Goal: Task Accomplishment & Management: Use online tool/utility

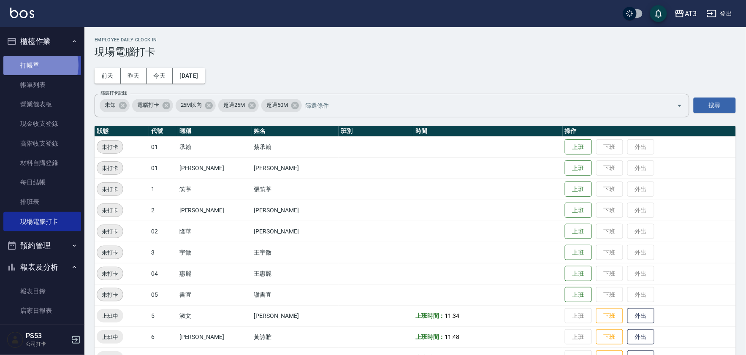
click at [35, 65] on link "打帳單" at bounding box center [42, 65] width 78 height 19
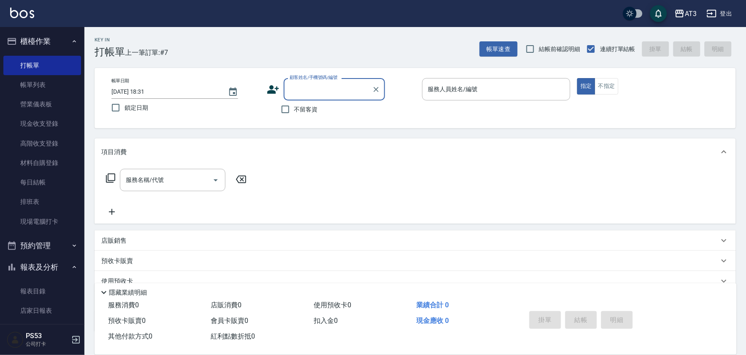
click at [272, 90] on icon at bounding box center [273, 89] width 12 height 8
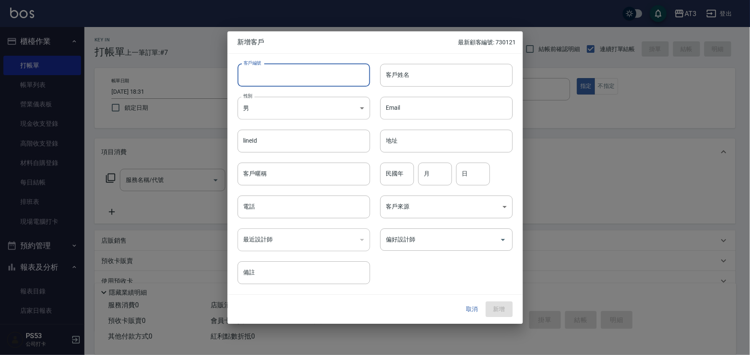
click at [315, 81] on input "客戶編號" at bounding box center [304, 75] width 133 height 23
type input "991108-1"
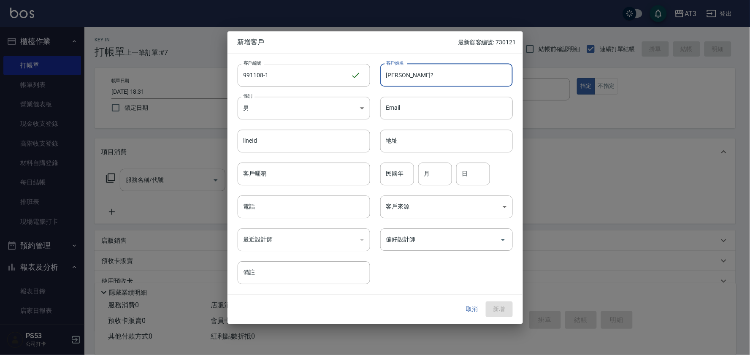
type input "[PERSON_NAME]?"
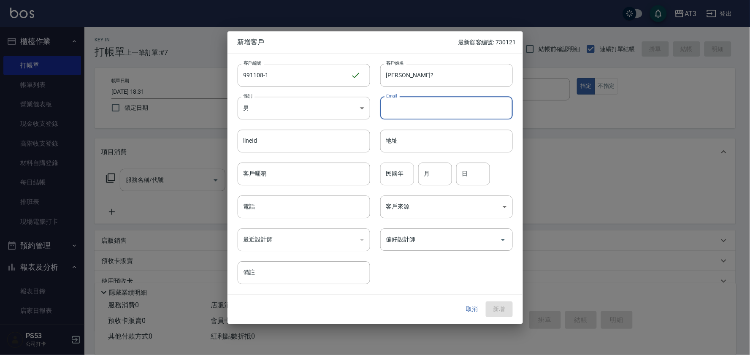
click at [395, 179] on input "民國年" at bounding box center [397, 173] width 34 height 23
type input "99"
type input "11"
type input "8"
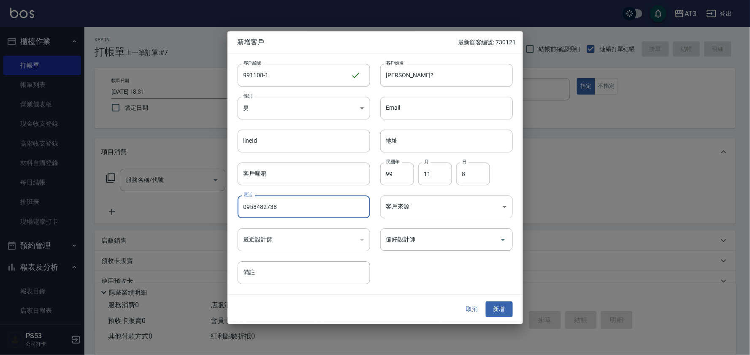
type input "0958482738"
click at [486, 302] on button "新增" at bounding box center [499, 310] width 27 height 16
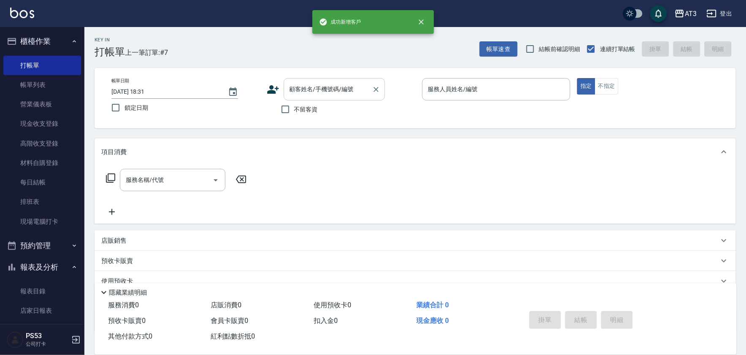
click at [335, 96] on input "顧客姓名/手機號碼/編號" at bounding box center [327, 89] width 81 height 15
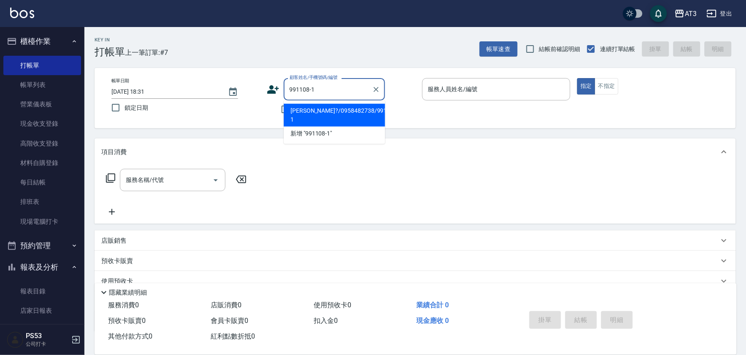
type input "[PERSON_NAME]?/0958482738/991108-1"
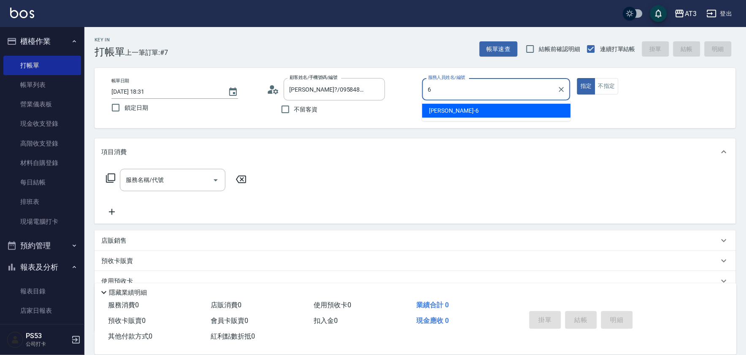
type input "詩雅-6"
type button "true"
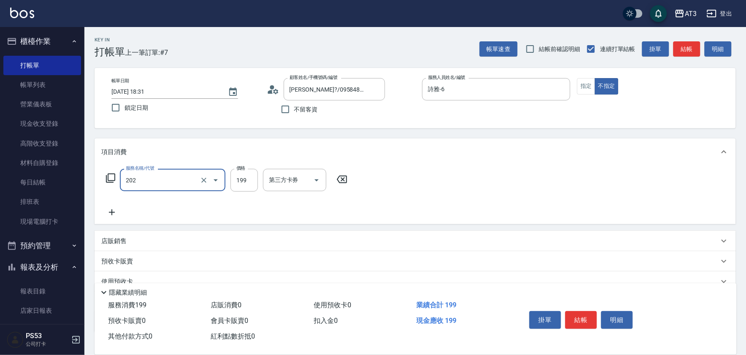
type input "不指定單剪(202)"
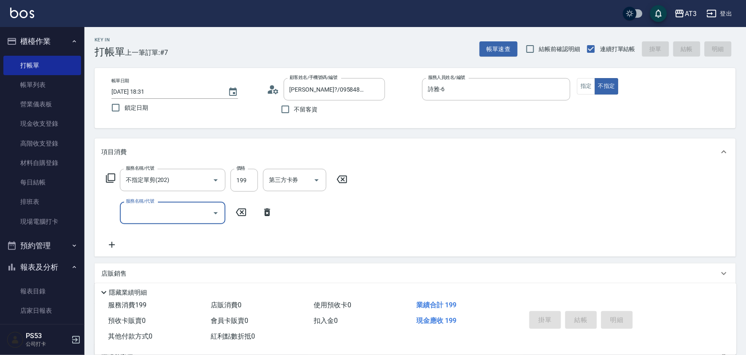
type input "[DATE] 18:33"
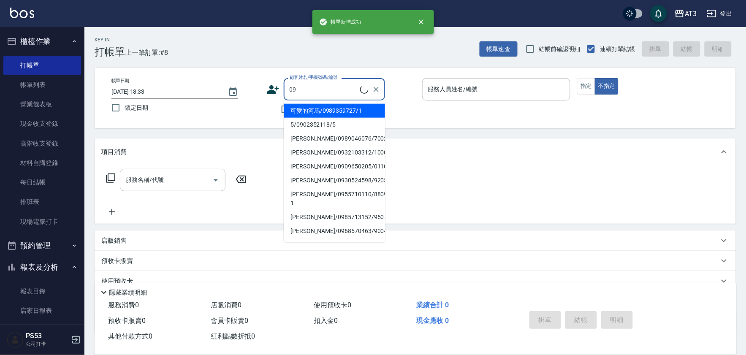
type input "0"
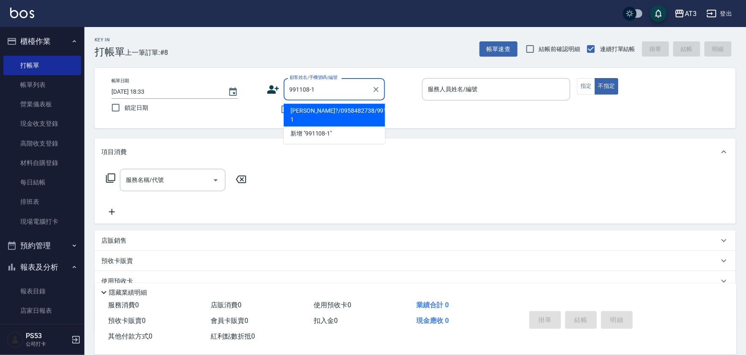
type input "[PERSON_NAME]?/0958482738/991108-1"
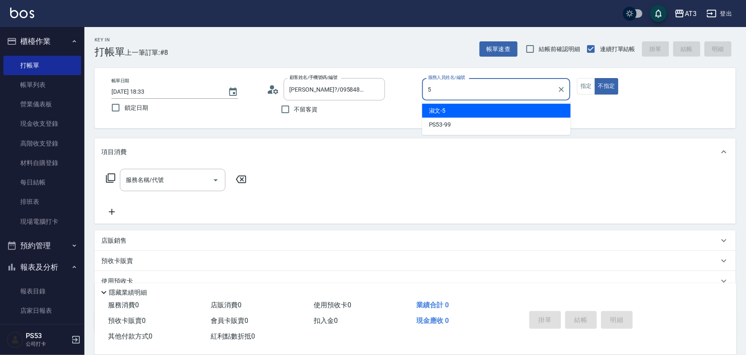
type input "淑文-5"
type button "false"
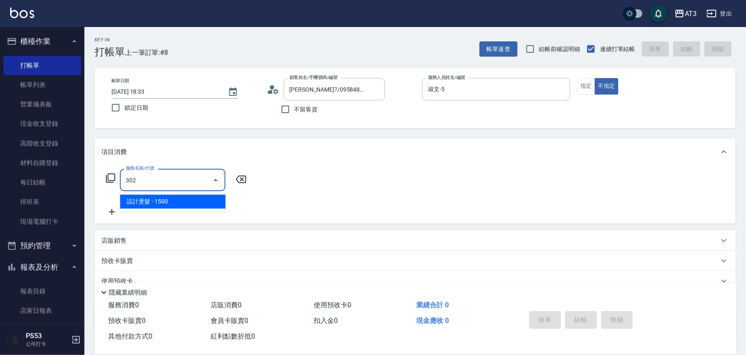
type input "設計燙髮(302)"
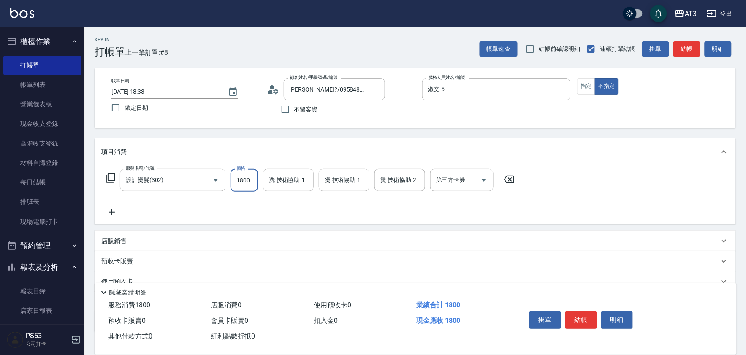
type input "1800"
type input "淑文-5"
click at [305, 187] on div at bounding box center [304, 180] width 11 height 22
click at [304, 179] on icon "Clear" at bounding box center [304, 180] width 8 height 8
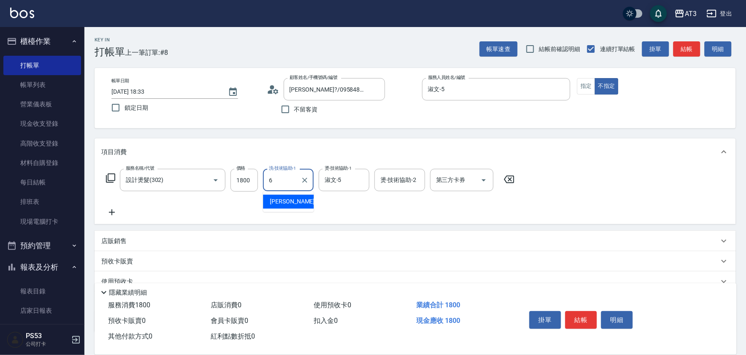
type input "詩雅-6"
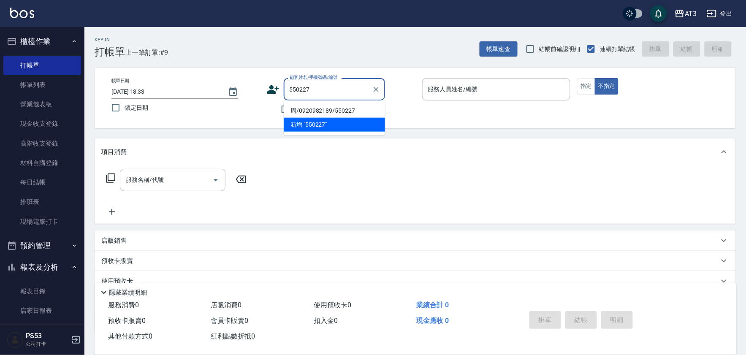
type input "周/0920982189/550227"
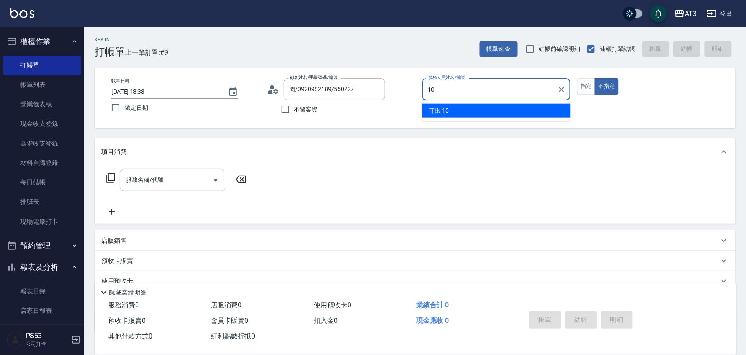
type input "菲比-10"
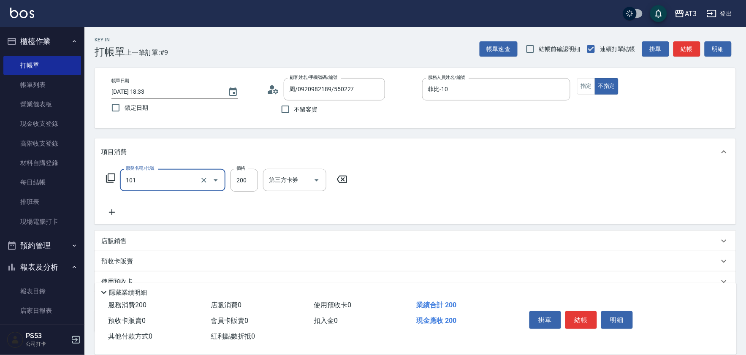
type input "洗髮(101)"
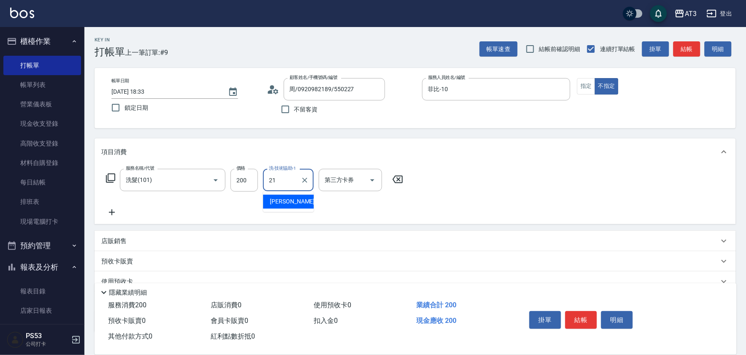
type input "[PERSON_NAME]-21"
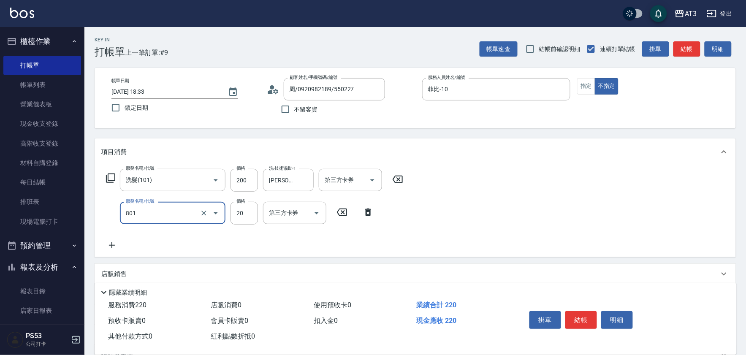
type input "潤絲(801)"
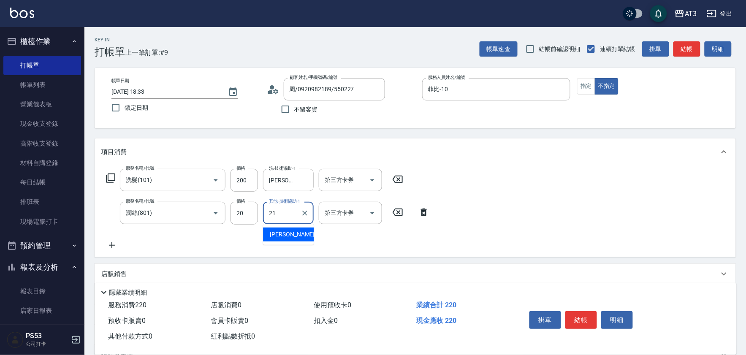
type input "[PERSON_NAME]-21"
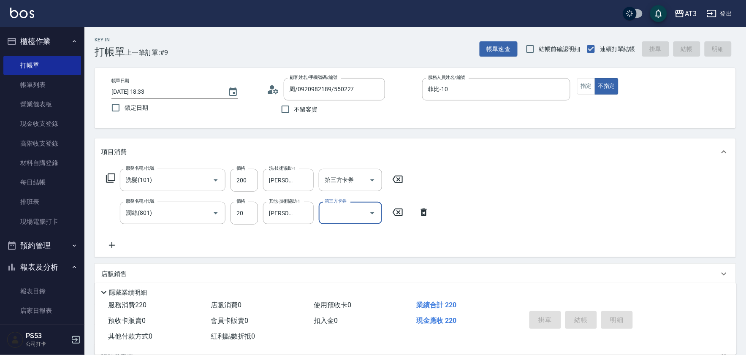
type input "[DATE] 18:34"
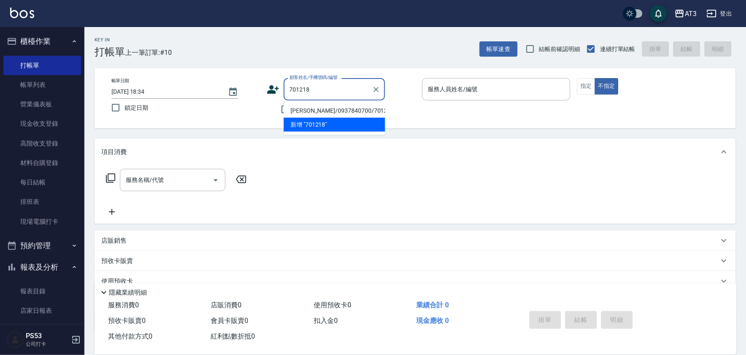
type input "[PERSON_NAME]/0937840700/701218"
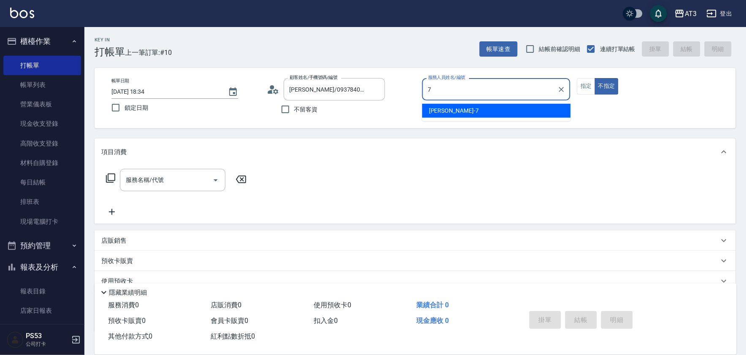
type input "子晴-7"
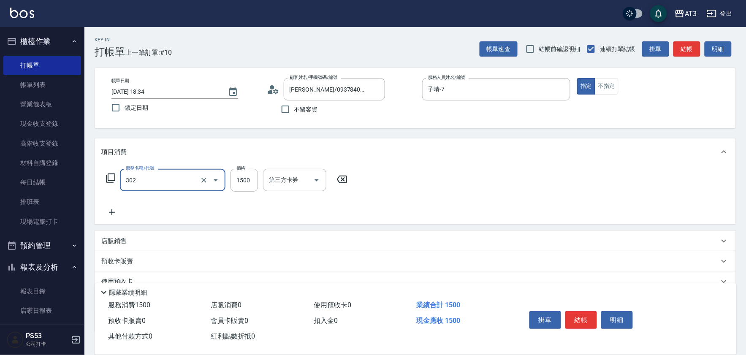
type input "設計燙髮(302)"
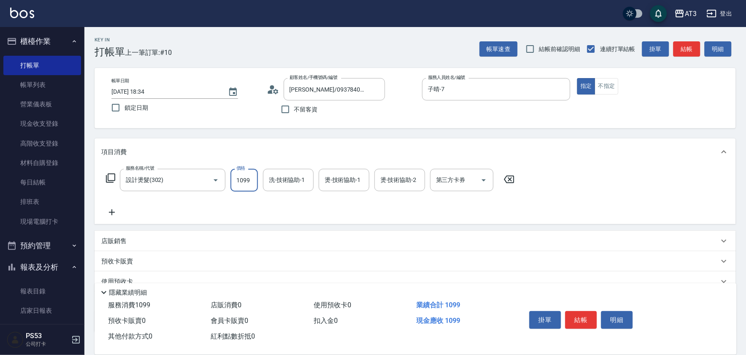
type input "1099"
type input "子晴-7"
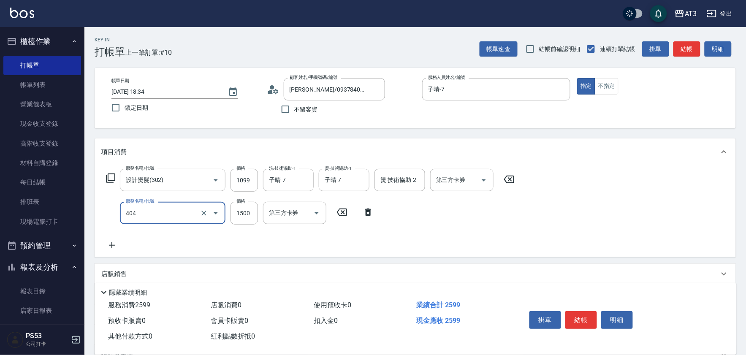
type input "設計染髮(404)"
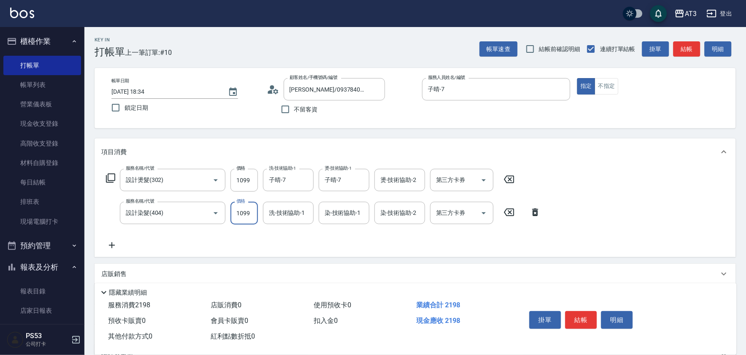
type input "1099"
type input "子晴-7"
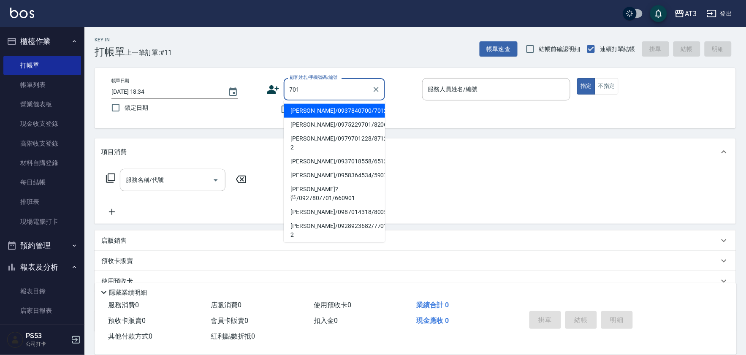
click at [360, 111] on li "[PERSON_NAME]/0937840700/701218" at bounding box center [334, 111] width 101 height 14
type input "[PERSON_NAME]/0937840700/701218"
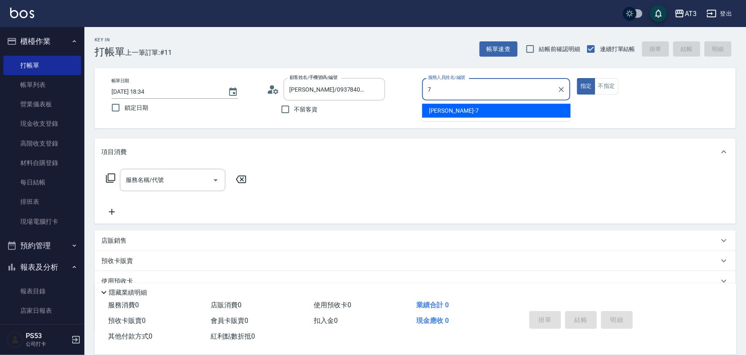
type input "子晴-7"
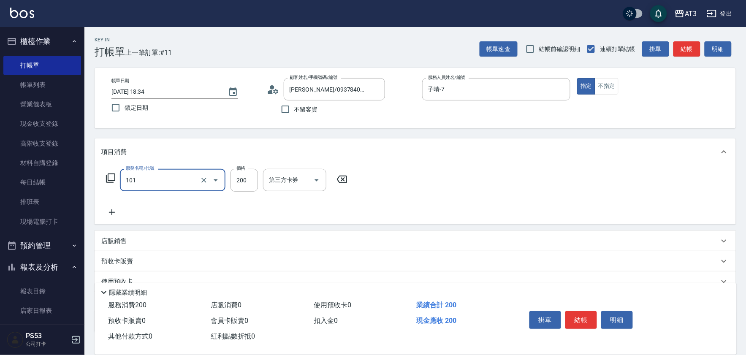
type input "洗髮(101)"
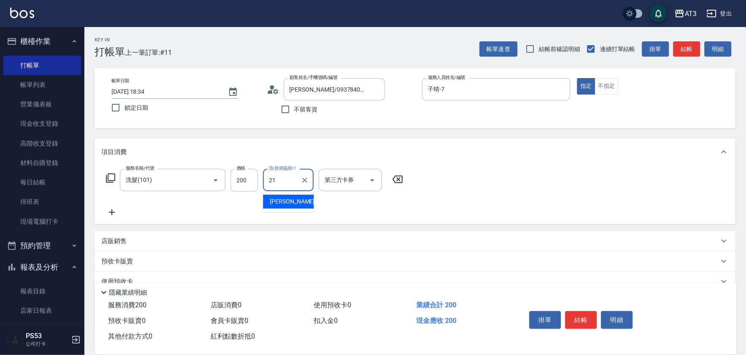
type input "[PERSON_NAME]-21"
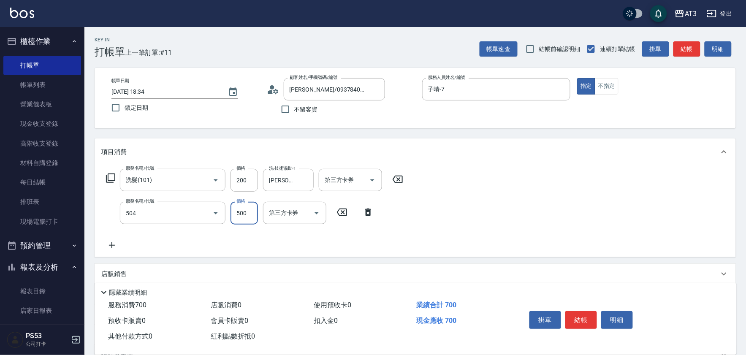
type input "順子護髮(504)"
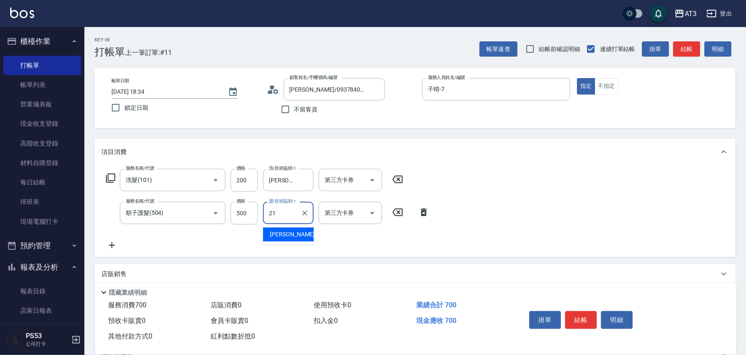
type input "[PERSON_NAME]-21"
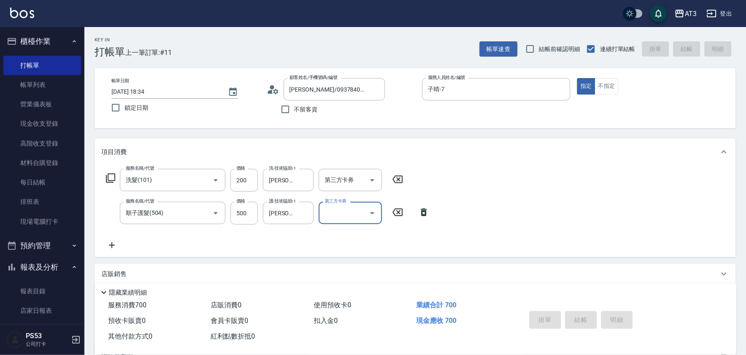
type input "[DATE] 18:35"
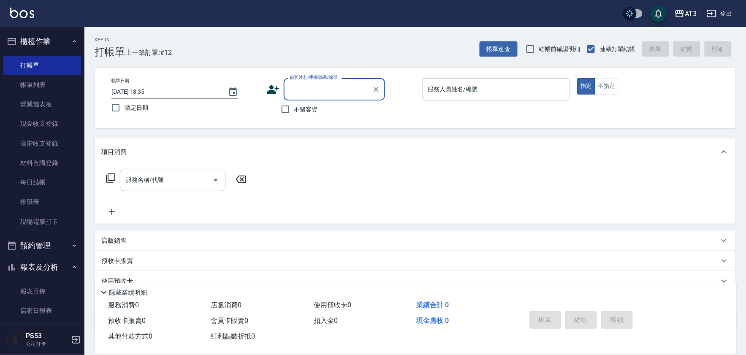
click at [273, 87] on icon at bounding box center [273, 89] width 12 height 8
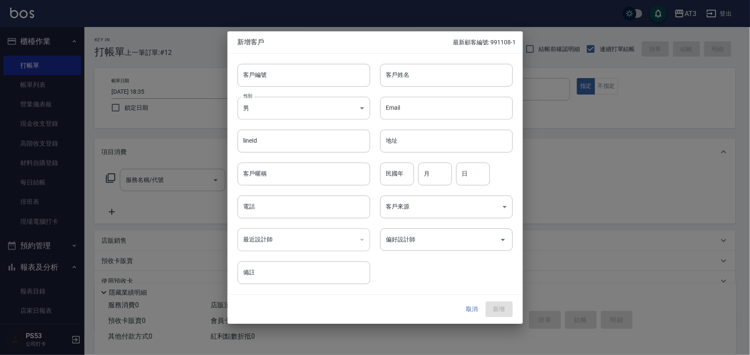
click at [302, 53] on hr at bounding box center [374, 53] width 295 height 0
click at [304, 72] on input "客戶編號" at bounding box center [304, 75] width 133 height 23
type input "850527"
type input "[PERSON_NAME]."
click at [440, 81] on input "[PERSON_NAME]." at bounding box center [446, 75] width 133 height 23
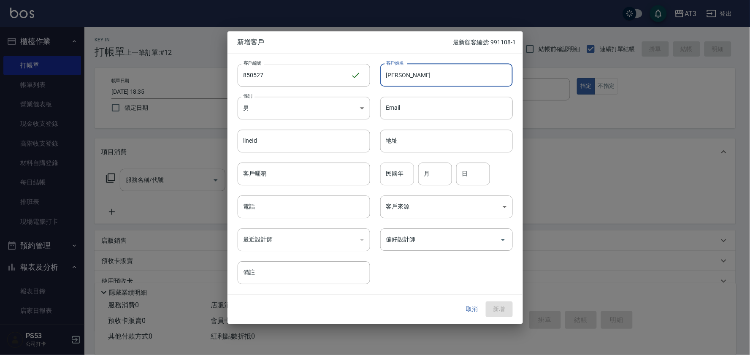
type input "[PERSON_NAME]"
click at [399, 172] on input "民國年" at bounding box center [397, 173] width 34 height 23
type input "85"
type input "8"
type input "5"
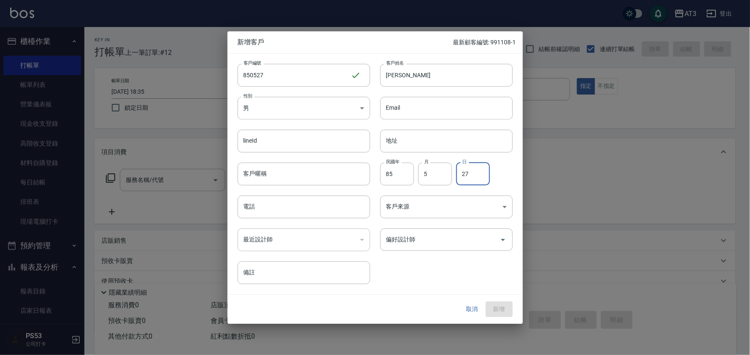
type input "27"
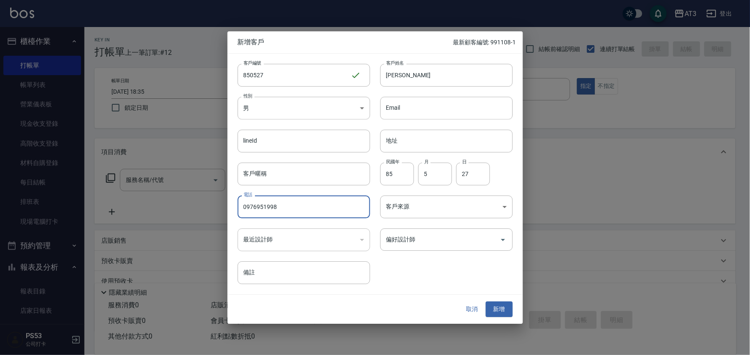
type input "0976951998"
click at [486, 302] on button "新增" at bounding box center [499, 310] width 27 height 16
drag, startPoint x: 302, startPoint y: 208, endPoint x: 238, endPoint y: 214, distance: 63.9
click at [240, 216] on input "0976951998" at bounding box center [304, 206] width 133 height 23
click at [467, 307] on button "取消" at bounding box center [472, 310] width 27 height 16
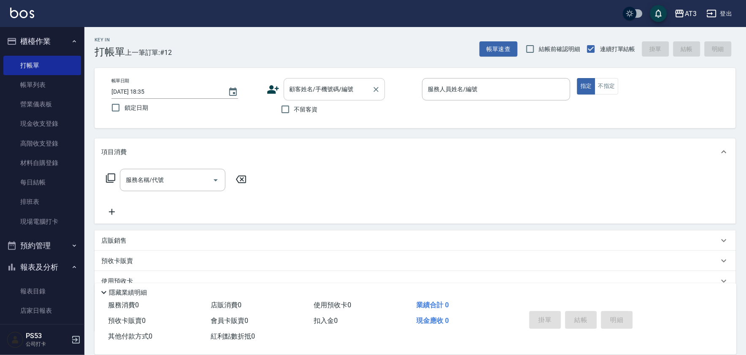
click at [314, 93] on input "顧客姓名/手機號碼/編號" at bounding box center [327, 89] width 81 height 15
paste input "0976951998"
click at [350, 113] on li "[PERSON_NAME]/0976951998/850527-2a" at bounding box center [334, 115] width 101 height 23
type input "[PERSON_NAME]/0976951998/850527-2a"
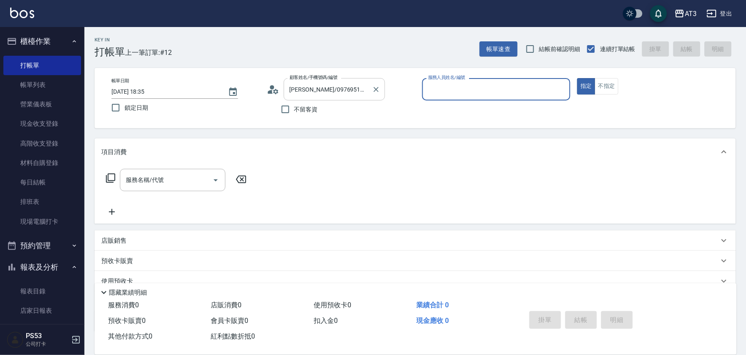
click at [361, 95] on input "[PERSON_NAME]/0976951998/850527-2a" at bounding box center [327, 89] width 81 height 15
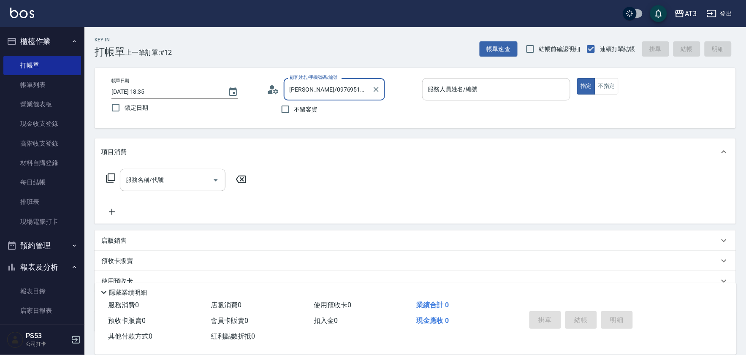
click at [427, 85] on input "服務人員姓名/編號" at bounding box center [496, 89] width 141 height 15
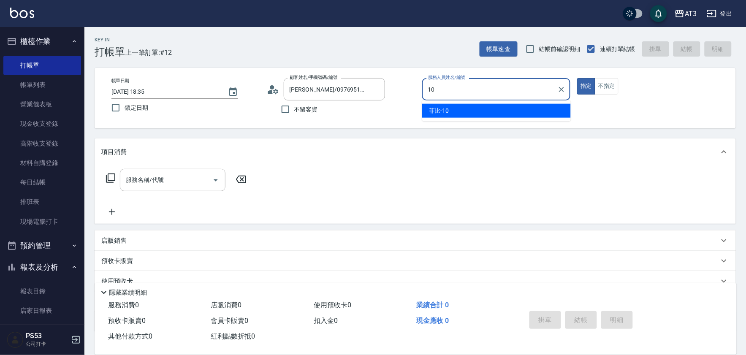
type input "菲比-10"
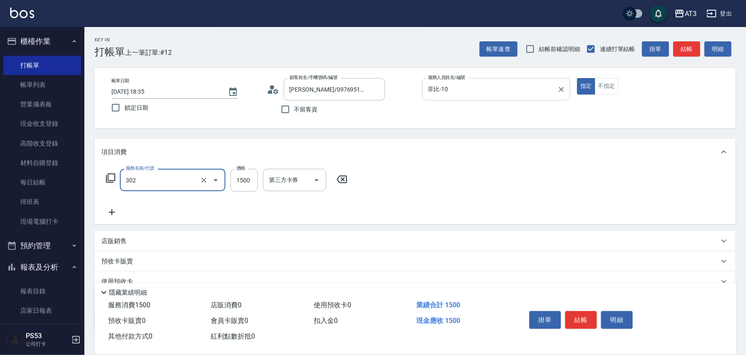
type input "設計燙髮(302)"
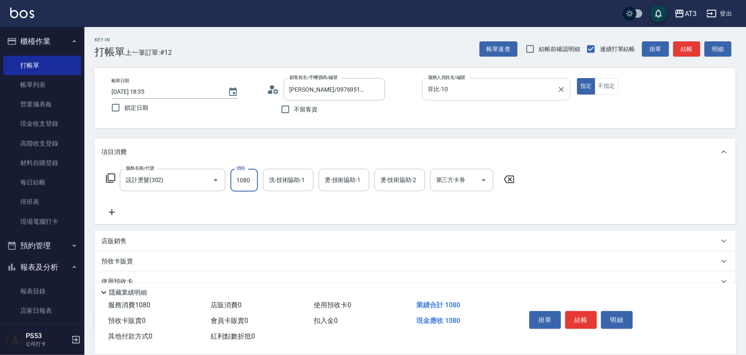
type input "1080"
type input "1"
type input "[PERSON_NAME]-21"
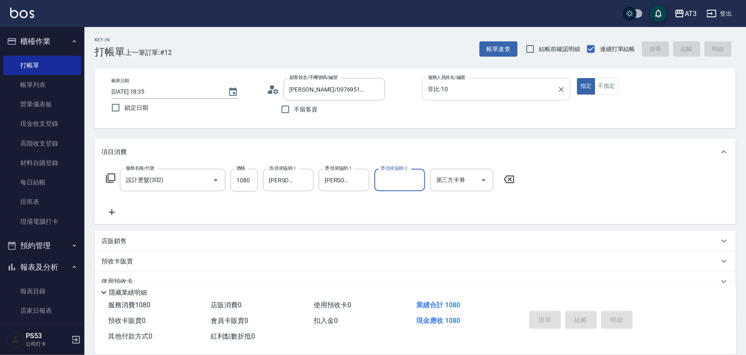
type input "[DATE] 18:37"
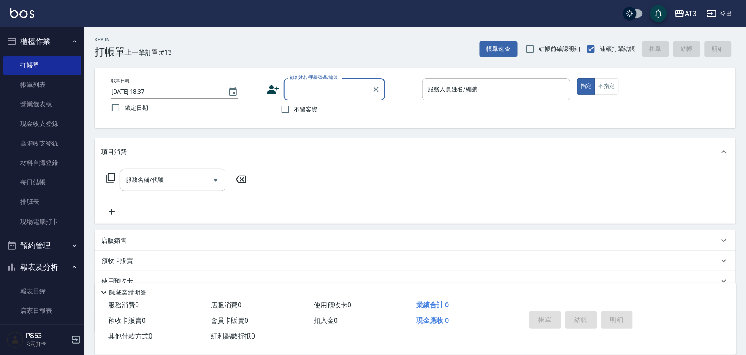
click at [265, 85] on div "帳單日期 [DATE] 18:37 鎖定日期 顧客姓名/手機號碼/編號 顧客姓名/手機號碼/編號 不留客資 服務人員姓名/編號 服務人員姓名/編號 指定 不指定" at bounding box center [415, 98] width 621 height 40
click at [267, 86] on icon at bounding box center [273, 89] width 13 height 13
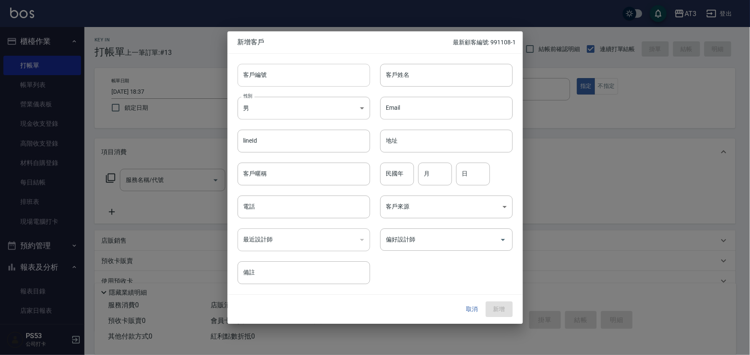
click at [309, 78] on input "客戶編號" at bounding box center [304, 75] width 133 height 23
type input "781013-1"
type input "值"
type input "ˊ"
type input "[PERSON_NAME]"
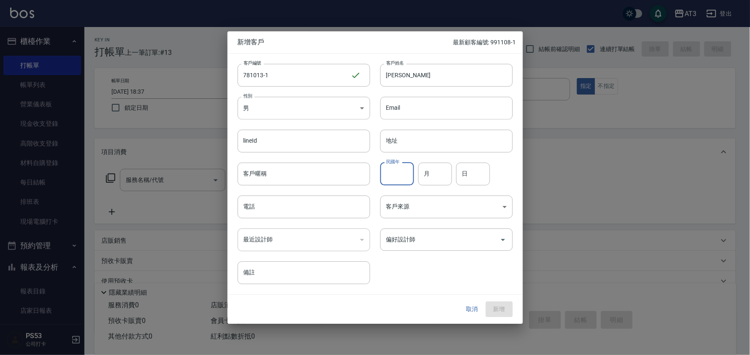
type input "8"
type input "78"
type input "10"
type input "13"
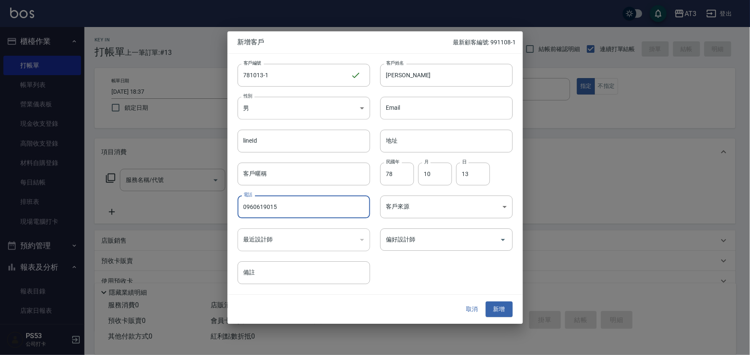
type input "0960619015"
click at [486, 302] on button "新增" at bounding box center [499, 310] width 27 height 16
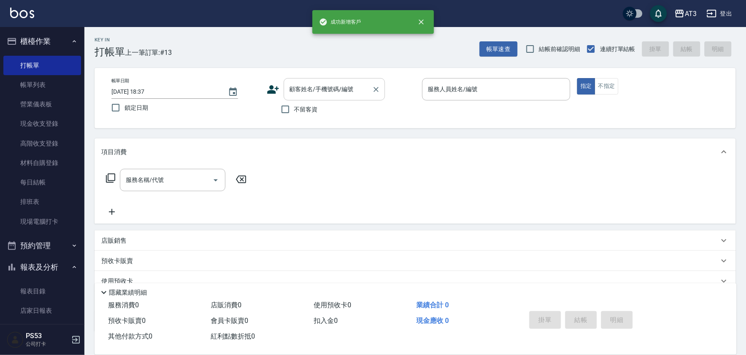
click at [338, 89] on div "顧客姓名/手機號碼/編號 顧客姓名/手機號碼/編號" at bounding box center [334, 89] width 101 height 22
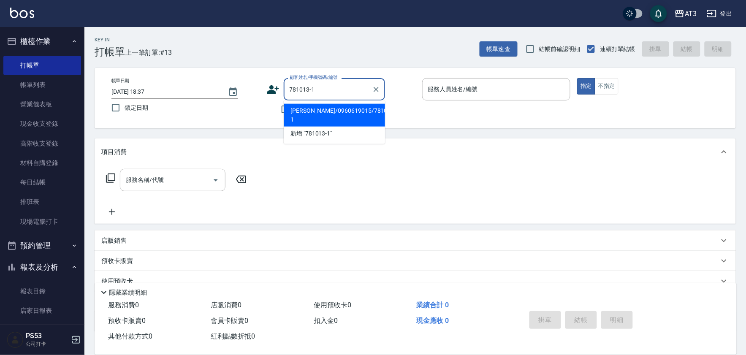
type input "[PERSON_NAME]/0960619015/781013-1"
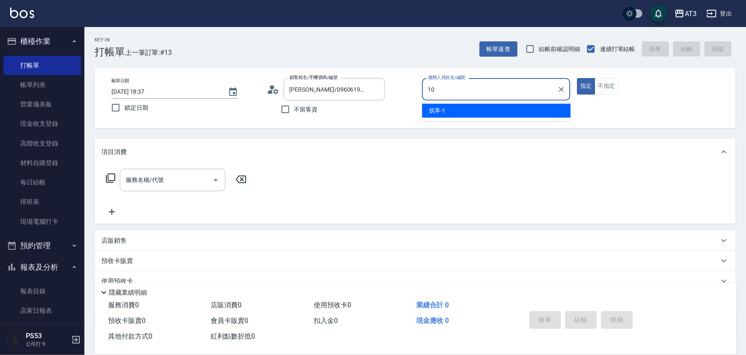
type input "菲比-10"
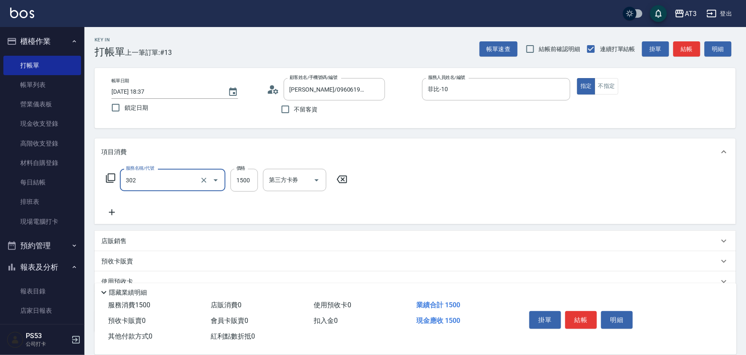
type input "設計燙髮(302)"
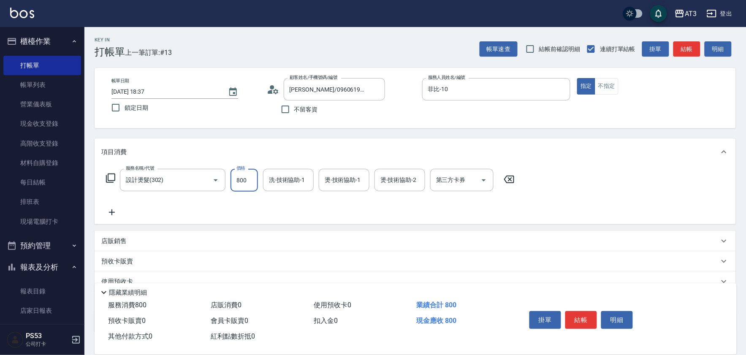
type input "800"
type input "[PERSON_NAME]-21"
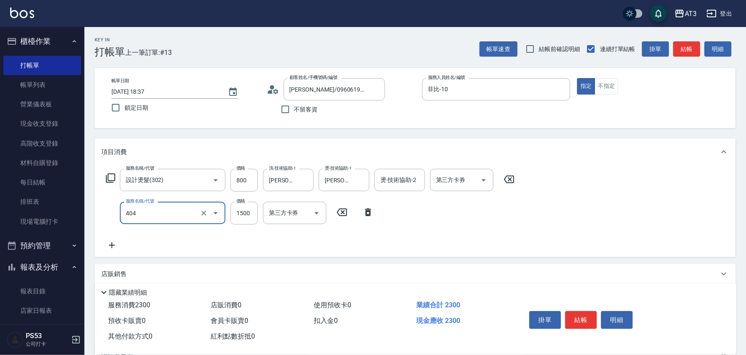
type input "設計染髮(404)"
type input "799"
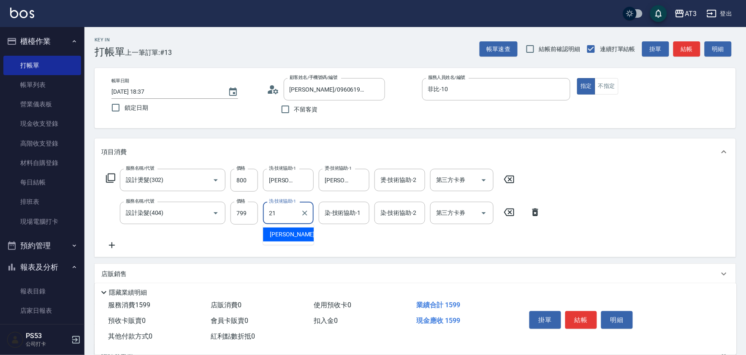
type input "[PERSON_NAME]-21"
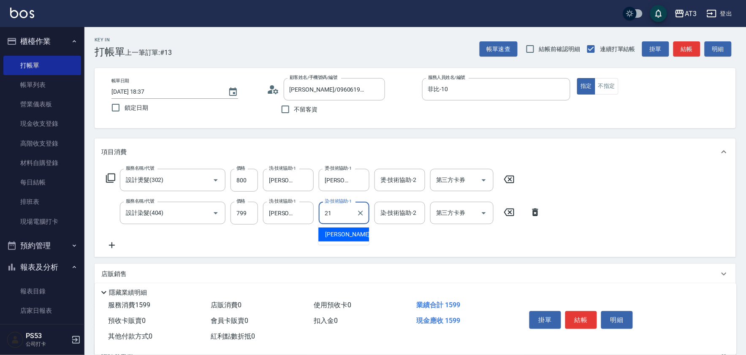
type input "[PERSON_NAME]-21"
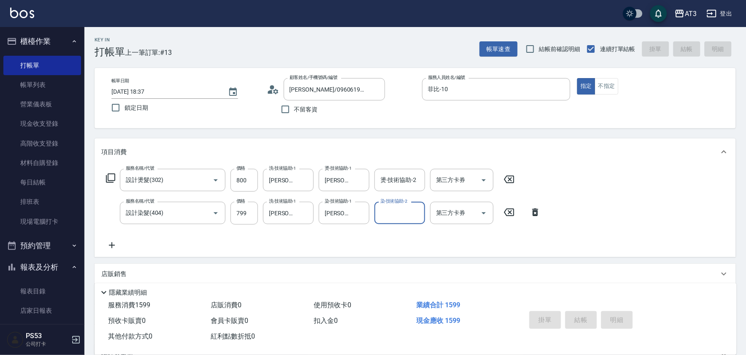
type input "[DATE] 18:38"
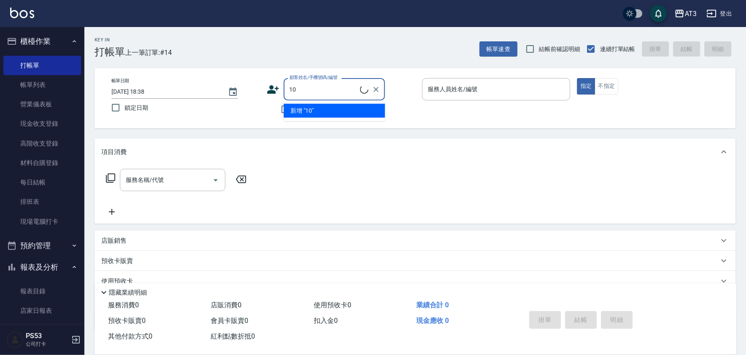
type input "10"
type input "1"
type input "10/10_/10"
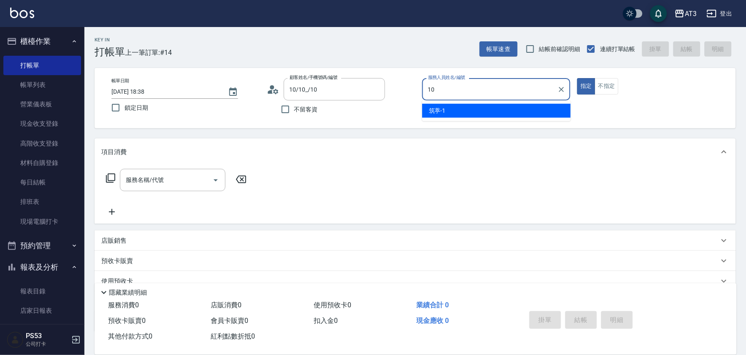
type input "菲比-10"
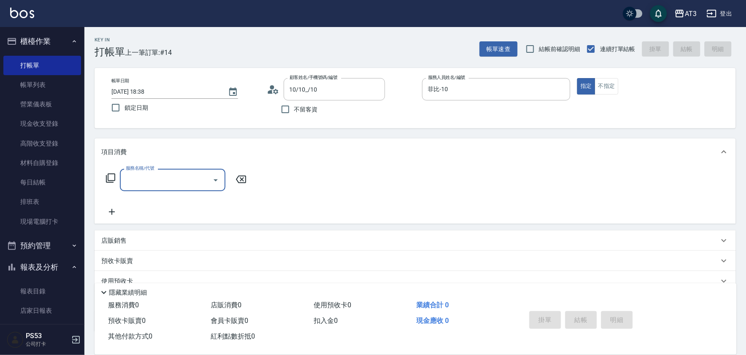
click at [111, 177] on icon at bounding box center [111, 178] width 10 height 10
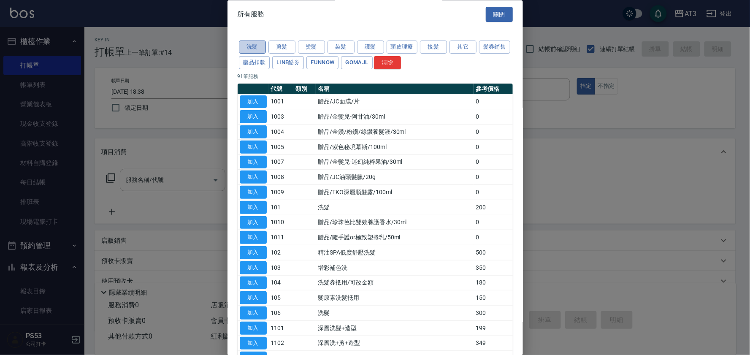
click at [254, 45] on button "洗髮" at bounding box center [252, 47] width 27 height 13
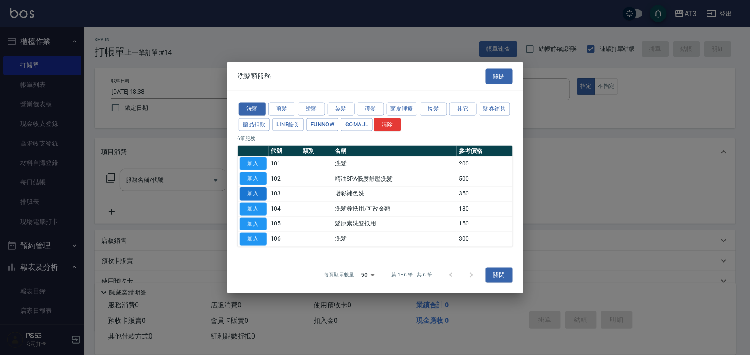
click at [258, 192] on button "加入" at bounding box center [253, 193] width 27 height 13
type input "增彩補色洗(103)"
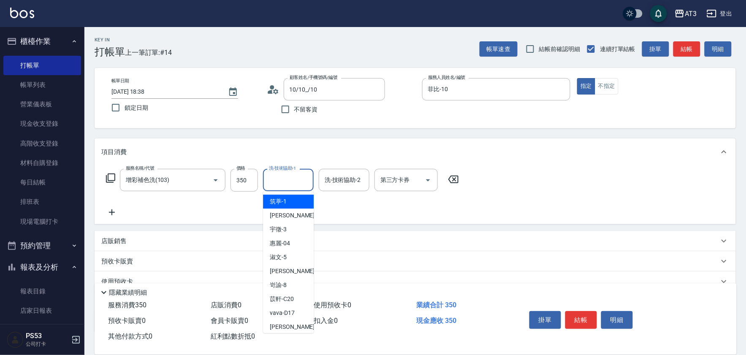
click at [270, 180] on input "洗-技術協助-1" at bounding box center [288, 180] width 43 height 15
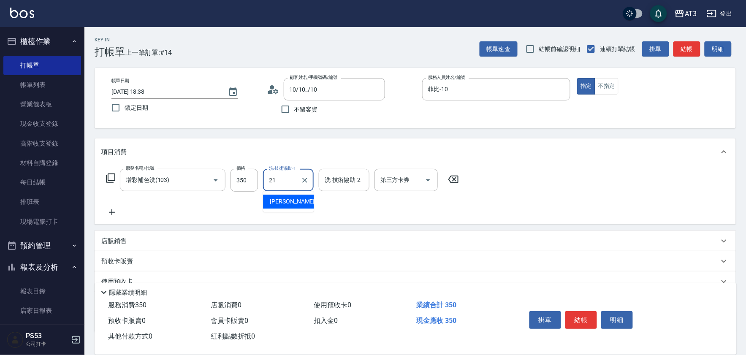
type input "[PERSON_NAME]-21"
type input "2"
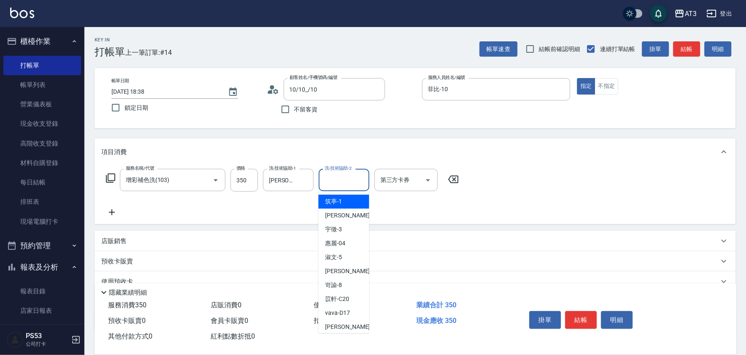
type input "筑葶-1"
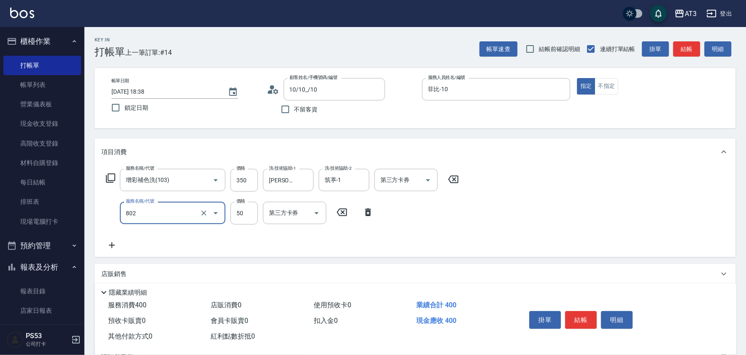
type input "潤絲/加精油(802)"
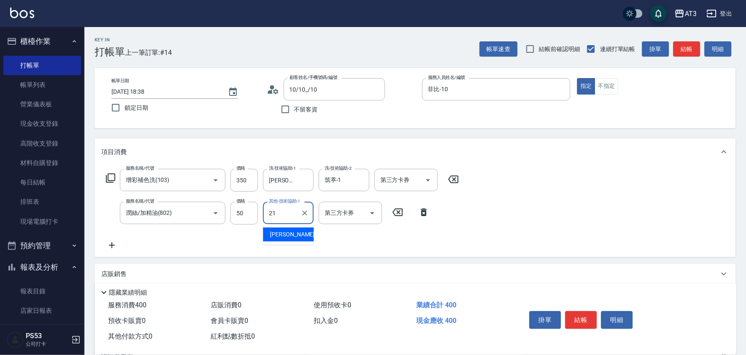
type input "[PERSON_NAME]-21"
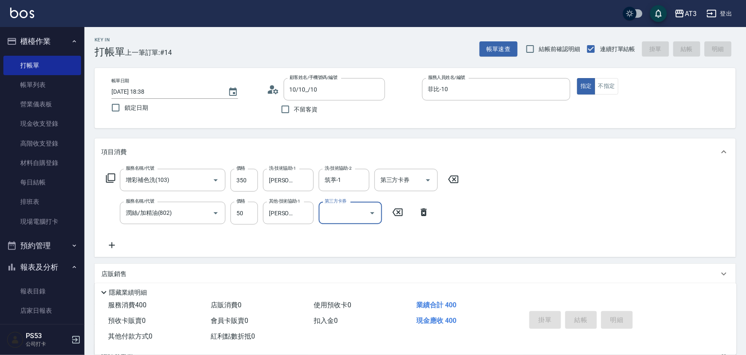
type input "[DATE] 18:39"
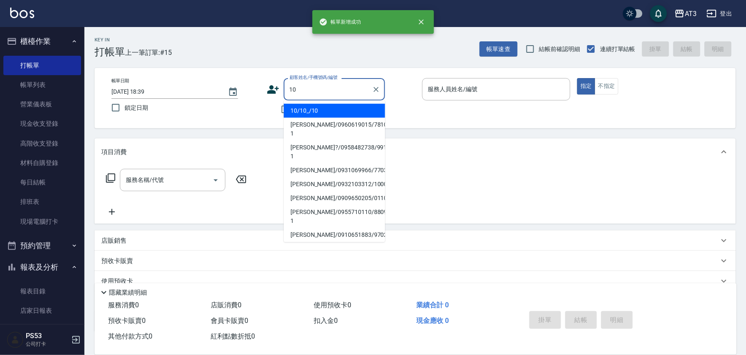
type input "10"
type input "10/10_/10"
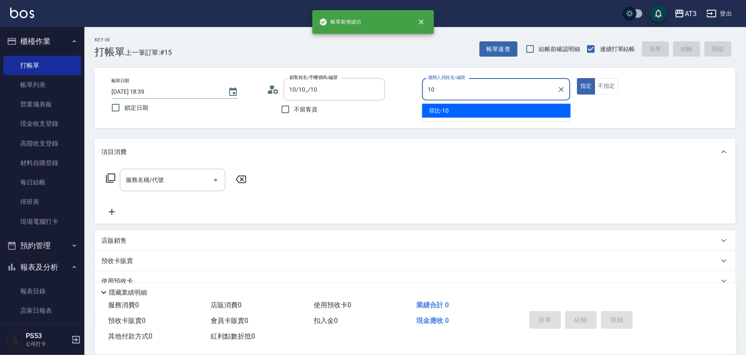
type input "菲比-10"
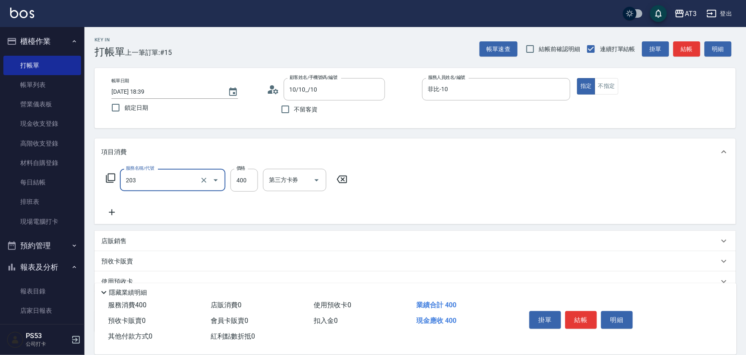
type input "指定單剪(203)"
type input "250"
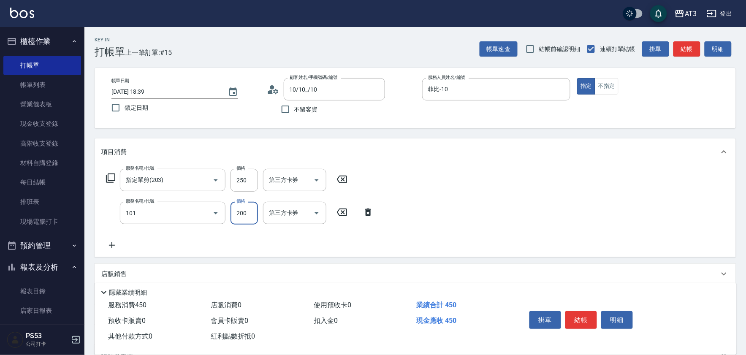
type input "洗髮(101)"
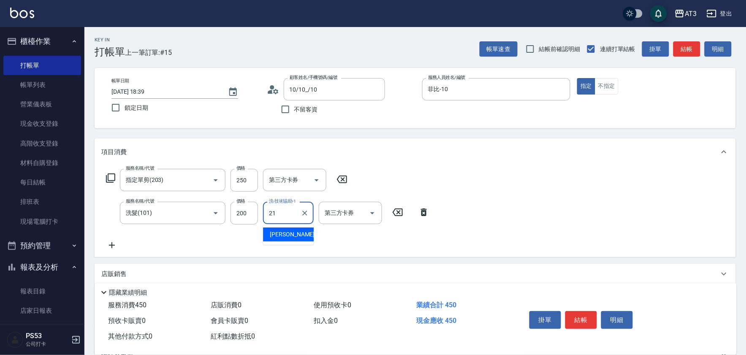
type input "[PERSON_NAME]-21"
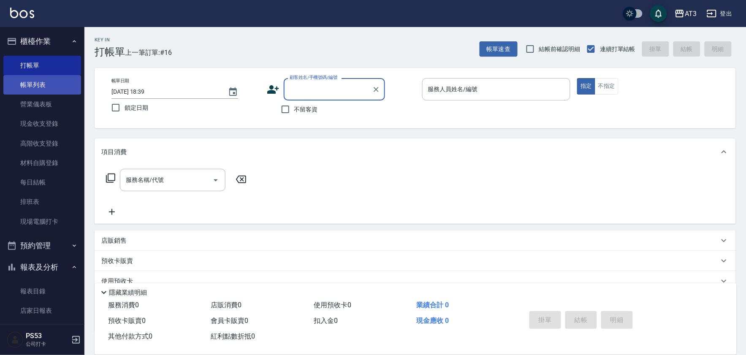
click at [33, 86] on link "帳單列表" at bounding box center [42, 84] width 78 height 19
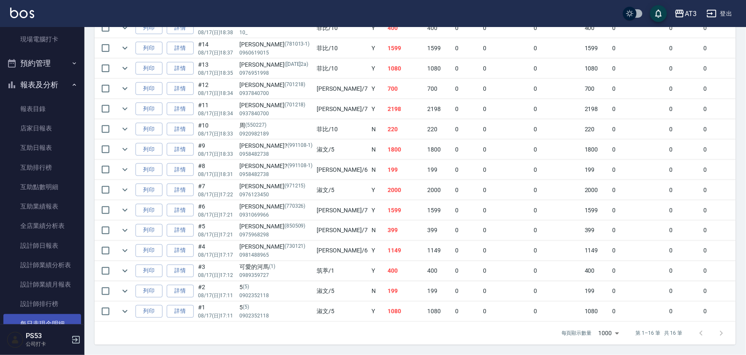
scroll to position [234, 0]
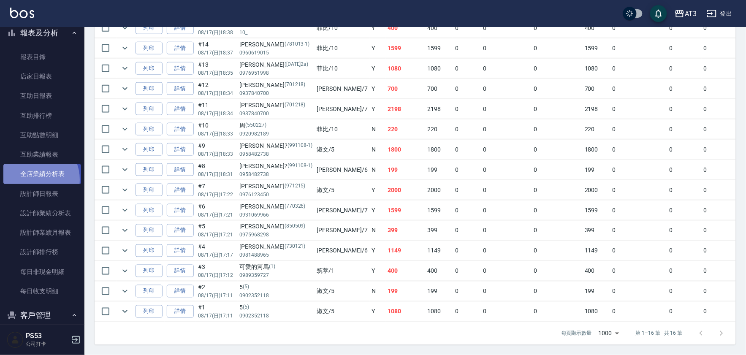
click at [34, 179] on link "全店業績分析表" at bounding box center [42, 173] width 78 height 19
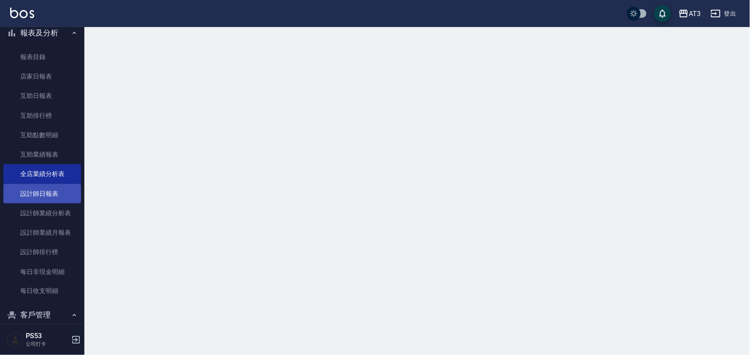
click at [34, 192] on link "設計師日報表" at bounding box center [42, 193] width 78 height 19
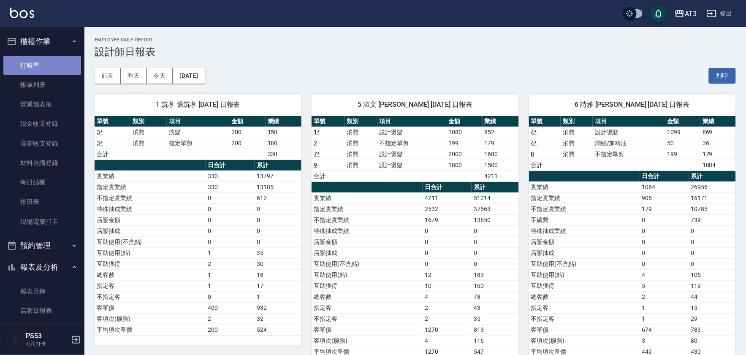
click at [44, 65] on link "打帳單" at bounding box center [42, 65] width 78 height 19
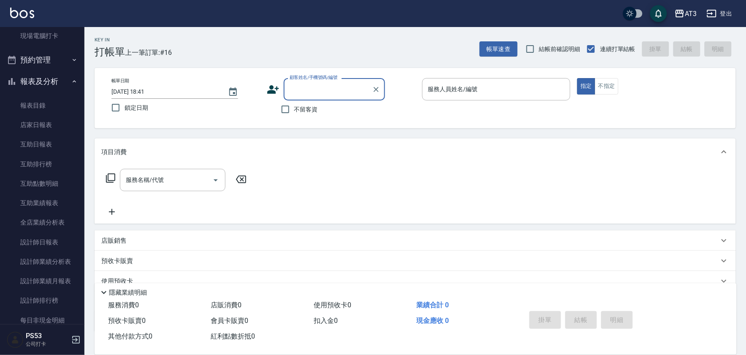
scroll to position [187, 0]
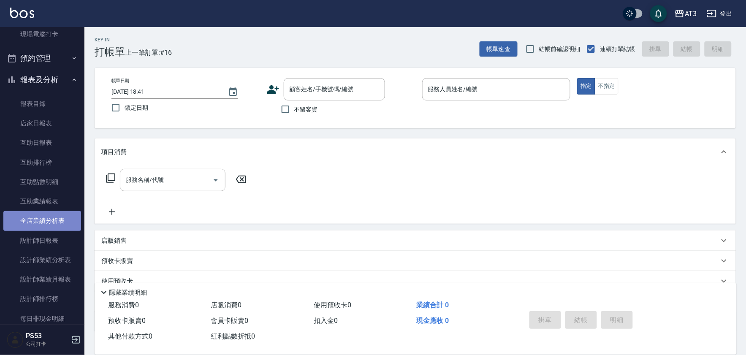
click at [63, 219] on link "全店業績分析表" at bounding box center [42, 220] width 78 height 19
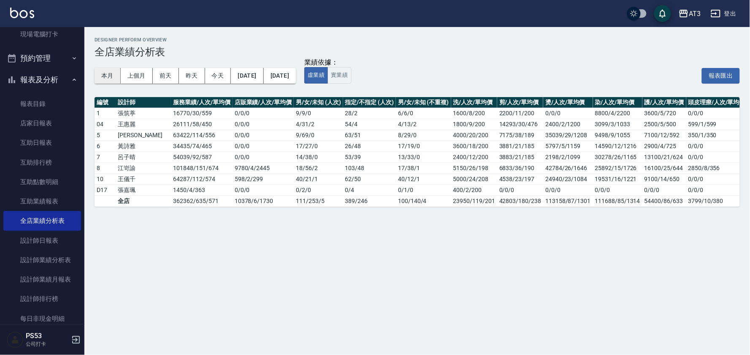
click at [110, 68] on button "本月" at bounding box center [108, 76] width 26 height 16
click at [54, 235] on link "設計師日報表" at bounding box center [42, 240] width 78 height 19
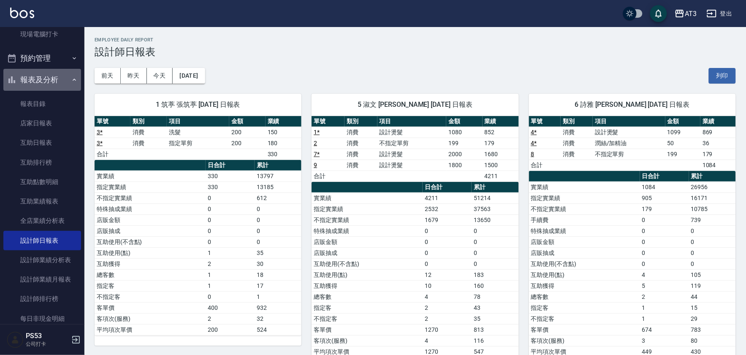
click at [51, 79] on button "報表及分析" at bounding box center [42, 80] width 78 height 22
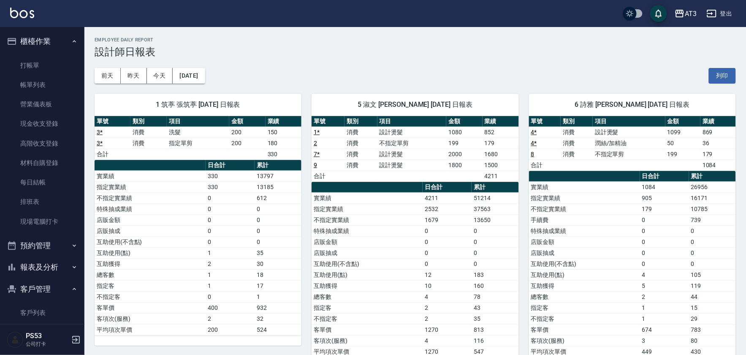
click at [60, 55] on ul "打帳單 帳單列表 營業儀表板 現金收支登錄 高階收支登錄 材料自購登錄 每日結帳 排班表 現場電腦打卡" at bounding box center [42, 143] width 78 height 182
click at [60, 69] on link "打帳單" at bounding box center [42, 65] width 78 height 19
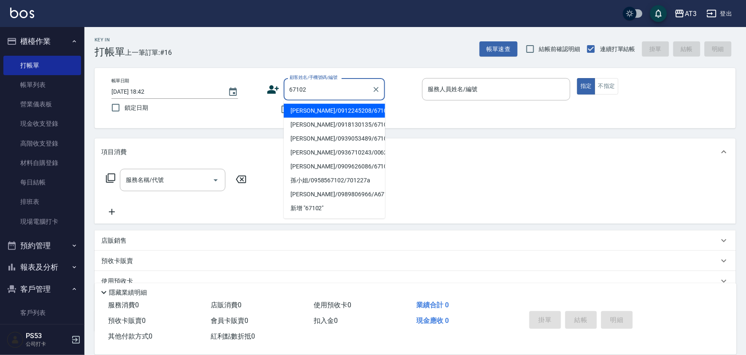
click at [366, 110] on li "[PERSON_NAME]/0912245208/671026" at bounding box center [334, 111] width 101 height 14
type input "[PERSON_NAME]/0912245208/671026"
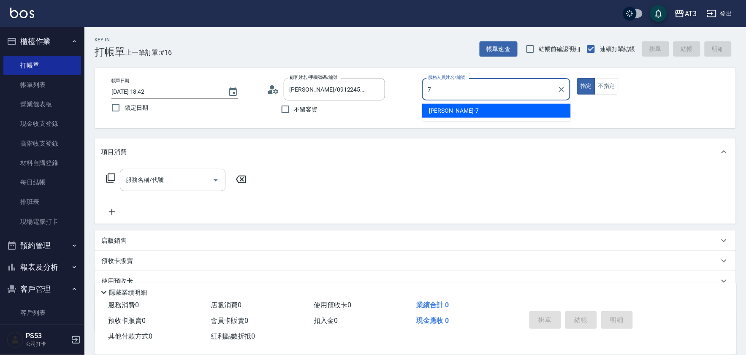
type input "子晴-7"
type button "true"
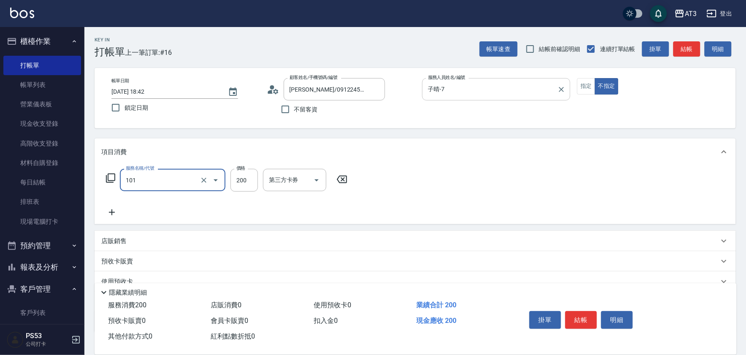
type input "洗髮(101)"
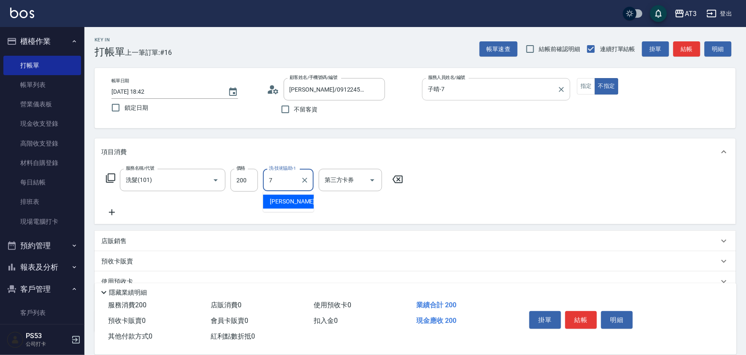
type input "子晴-7"
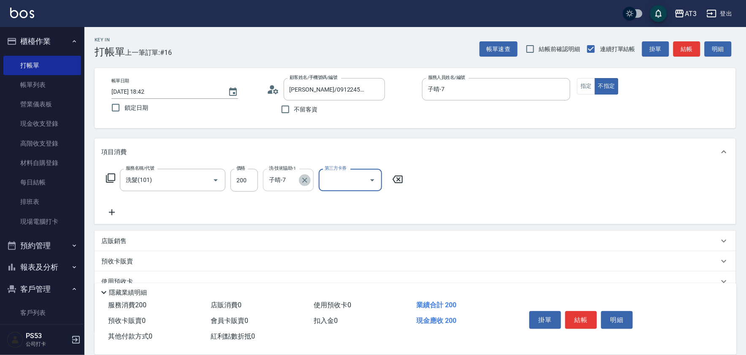
click at [303, 184] on icon "Clear" at bounding box center [304, 180] width 8 height 8
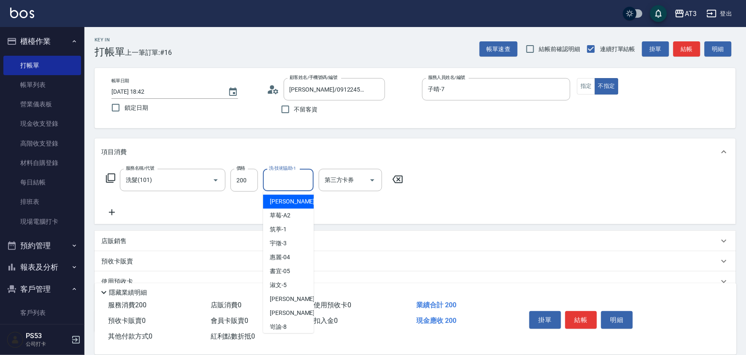
click at [289, 181] on input "洗-技術協助-1" at bounding box center [288, 180] width 43 height 15
type input "[PERSON_NAME]-21"
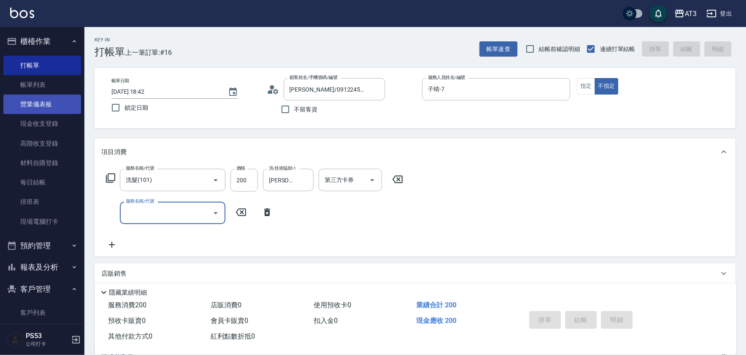
type input "[DATE] 18:52"
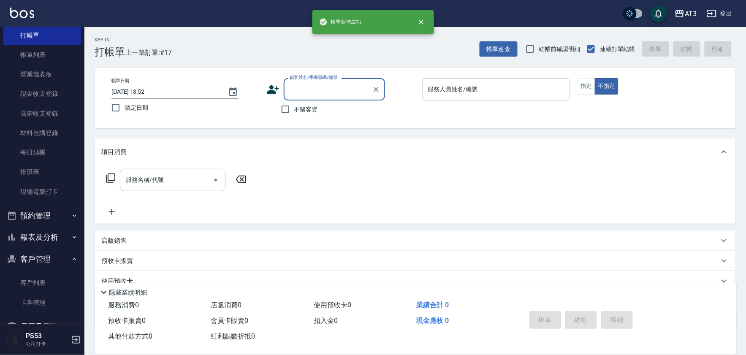
scroll to position [53, 0]
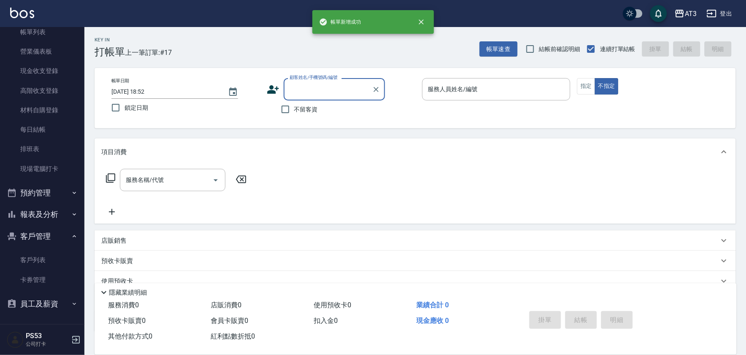
click at [45, 235] on button "客戶管理" at bounding box center [42, 236] width 78 height 22
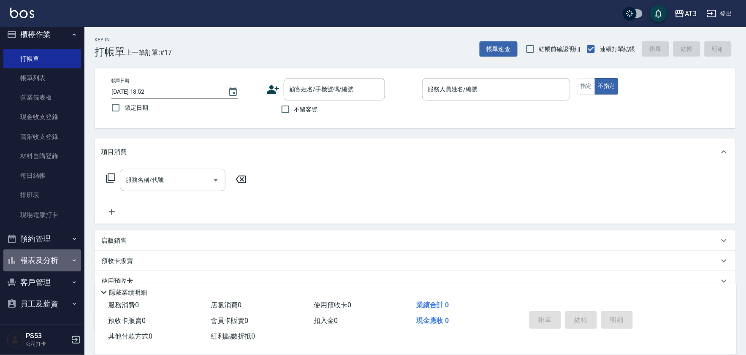
click at [54, 254] on button "報表及分析" at bounding box center [42, 260] width 78 height 22
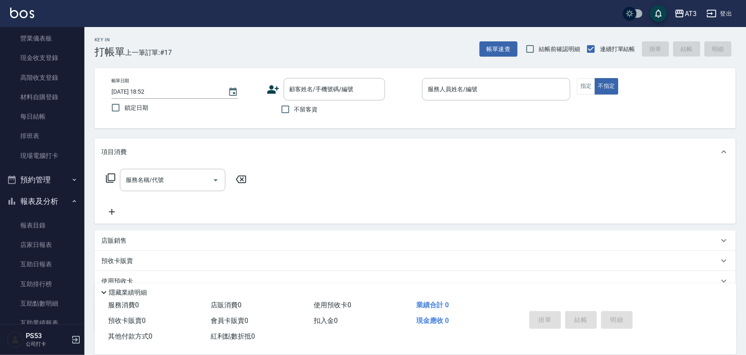
scroll to position [148, 0]
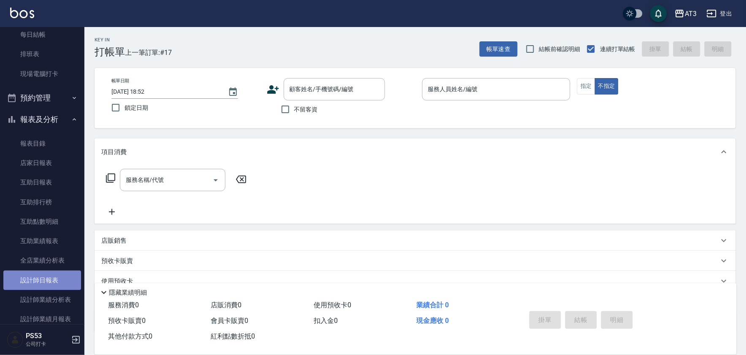
click at [51, 273] on link "設計師日報表" at bounding box center [42, 280] width 78 height 19
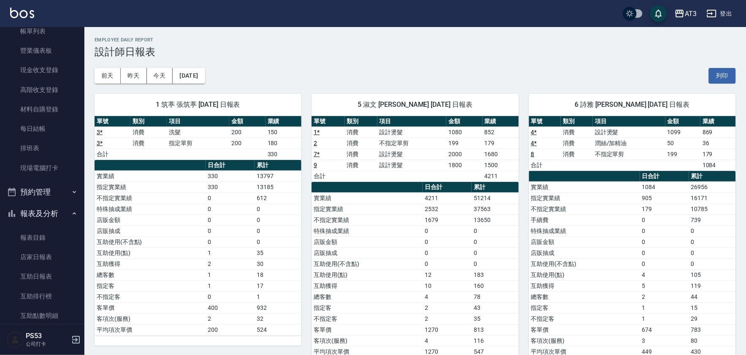
click at [57, 208] on button "報表及分析" at bounding box center [42, 214] width 78 height 22
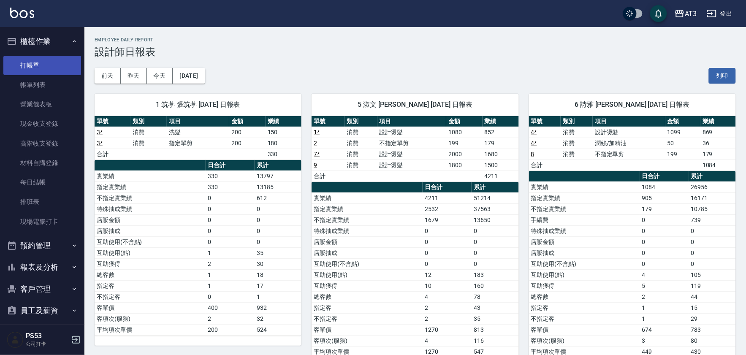
click at [46, 62] on link "打帳單" at bounding box center [42, 65] width 78 height 19
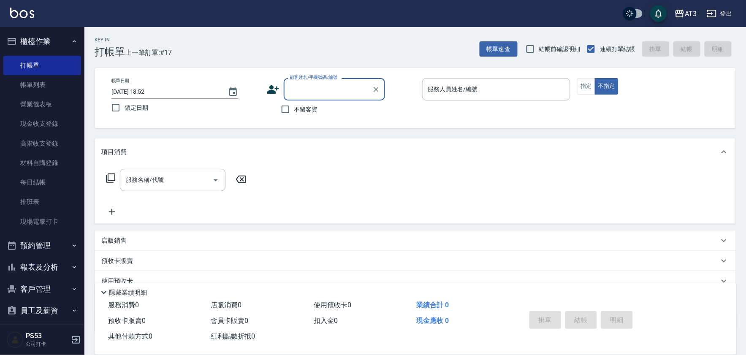
click at [60, 266] on button "報表及分析" at bounding box center [42, 267] width 78 height 22
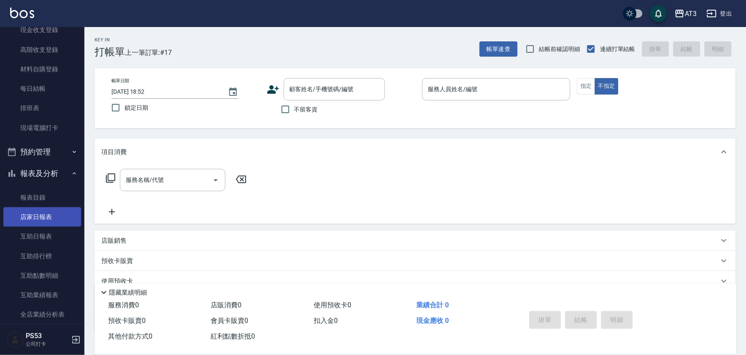
click at [55, 211] on link "店家日報表" at bounding box center [42, 216] width 78 height 19
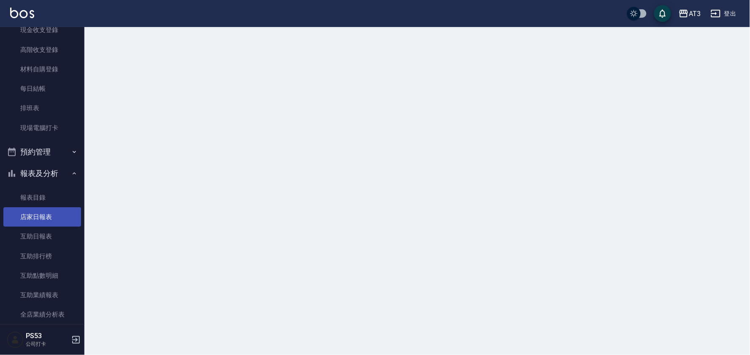
click at [57, 218] on link "店家日報表" at bounding box center [42, 216] width 78 height 19
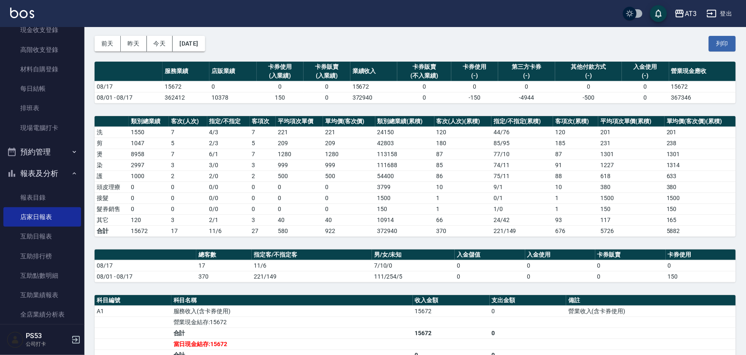
scroll to position [19, 0]
